Goal: Find contact information: Find contact information

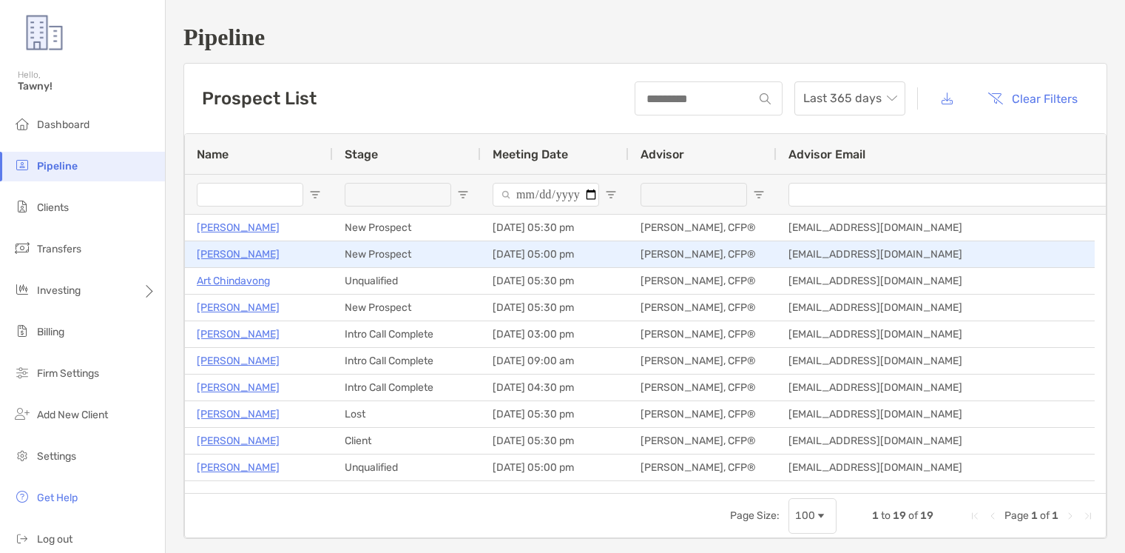
click at [232, 263] on p "[PERSON_NAME]" at bounding box center [238, 254] width 83 height 18
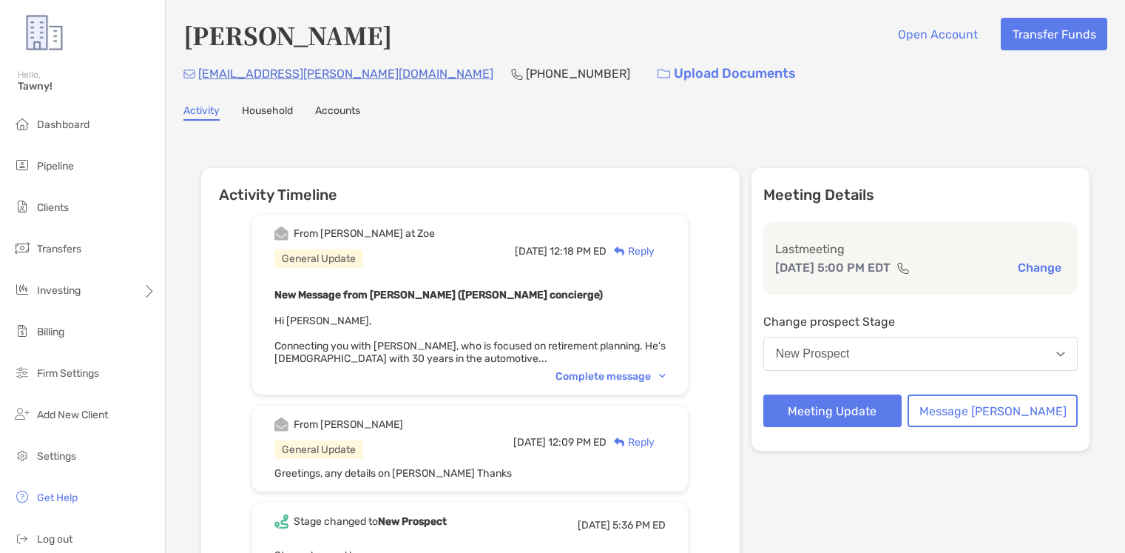
click at [254, 127] on div "Todd Proctor Open Account Transfer Funds ctodd.proctor@gmail.com (765) 715-0961…" at bounding box center [646, 377] width 960 height 755
drag, startPoint x: 303, startPoint y: 73, endPoint x: 346, endPoint y: 67, distance: 43.4
click at [379, 43] on div "Todd Proctor Open Account Transfer Funds" at bounding box center [645, 35] width 924 height 34
drag, startPoint x: 346, startPoint y: 70, endPoint x: 208, endPoint y: 75, distance: 138.4
click at [202, 78] on div "ctodd.proctor@gmail.com (765) 715-0961 Upload Documents" at bounding box center [645, 74] width 924 height 32
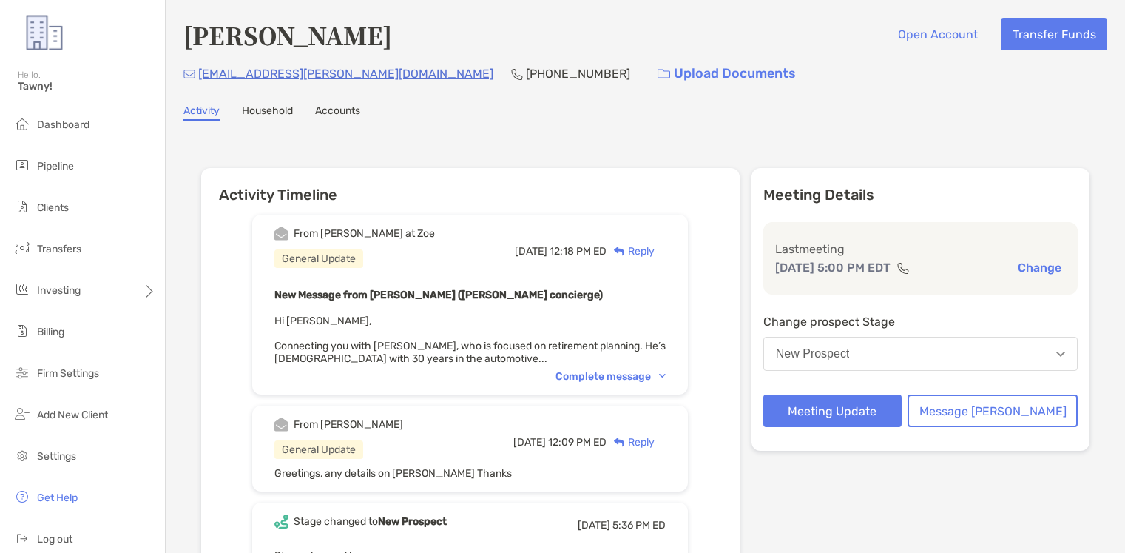
drag, startPoint x: 209, startPoint y: 75, endPoint x: 599, endPoint y: 123, distance: 392.8
click at [599, 123] on div "Todd Proctor Open Account Transfer Funds ctodd.proctor@gmail.com (765) 715-0961…" at bounding box center [646, 377] width 960 height 755
drag, startPoint x: 342, startPoint y: 75, endPoint x: 196, endPoint y: 88, distance: 146.3
click at [196, 88] on div "ctodd.proctor@gmail.com (765) 715-0961 Upload Documents" at bounding box center [645, 74] width 924 height 32
copy p "[EMAIL_ADDRESS][PERSON_NAME][DOMAIN_NAME]"
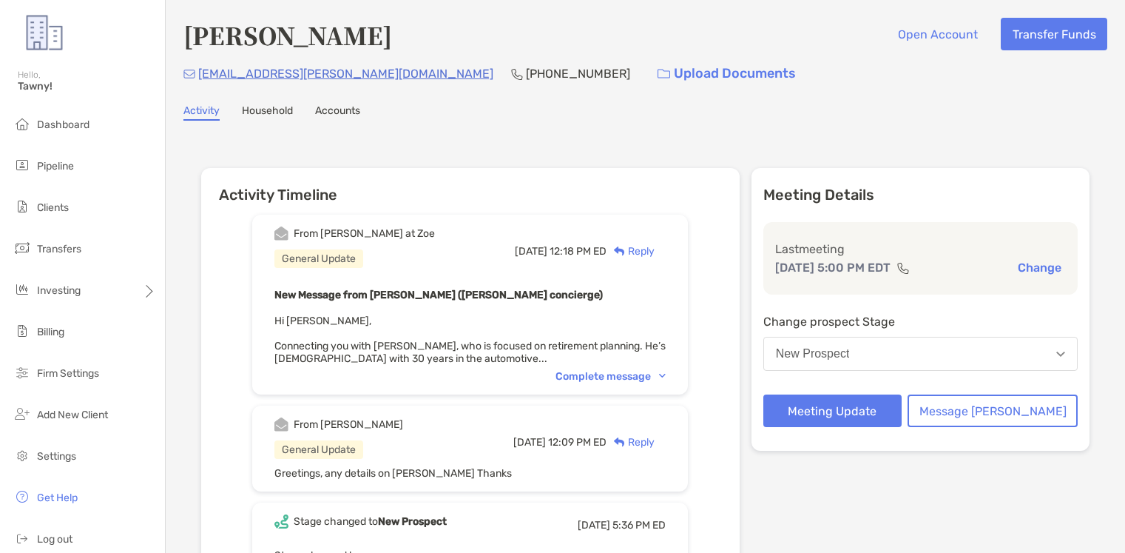
click at [223, 225] on div "From Brendan at Zoe General Update Tue, Aug 12 12:18 PM ED Reply New Message fr…" at bounding box center [470, 452] width 539 height 498
